Goal: Information Seeking & Learning: Learn about a topic

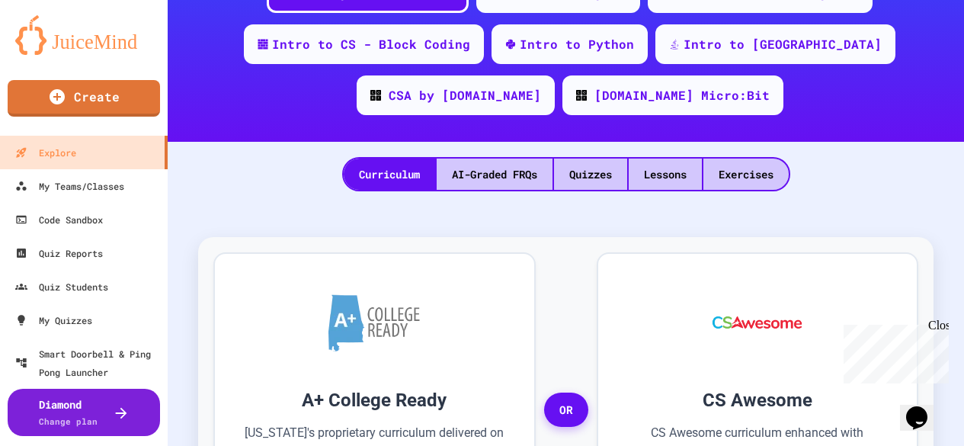
scroll to position [260, 0]
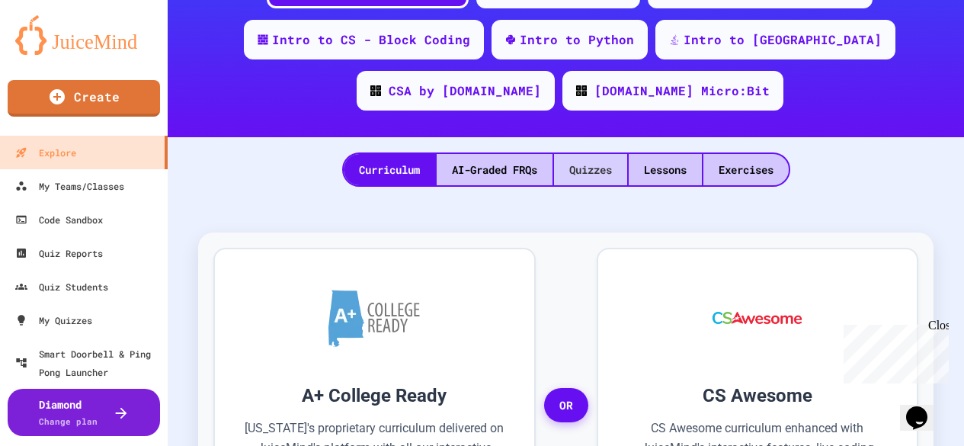
click at [591, 170] on div "Quizzes" at bounding box center [590, 169] width 73 height 31
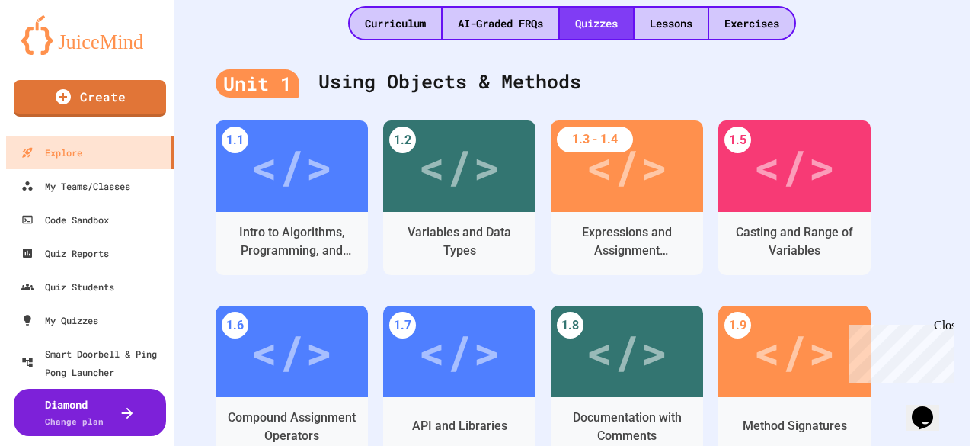
scroll to position [427, 0]
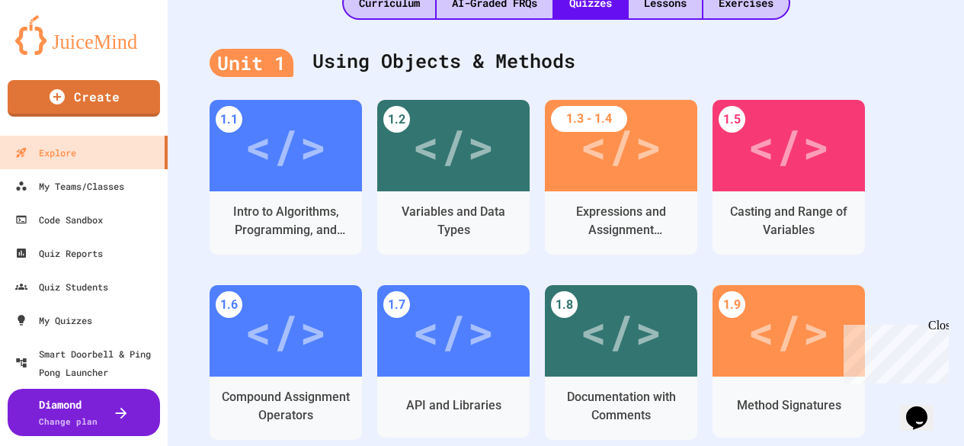
click at [765, 196] on div "Casting and Range of Variables" at bounding box center [788, 222] width 152 height 63
